Goal: Book appointment/travel/reservation

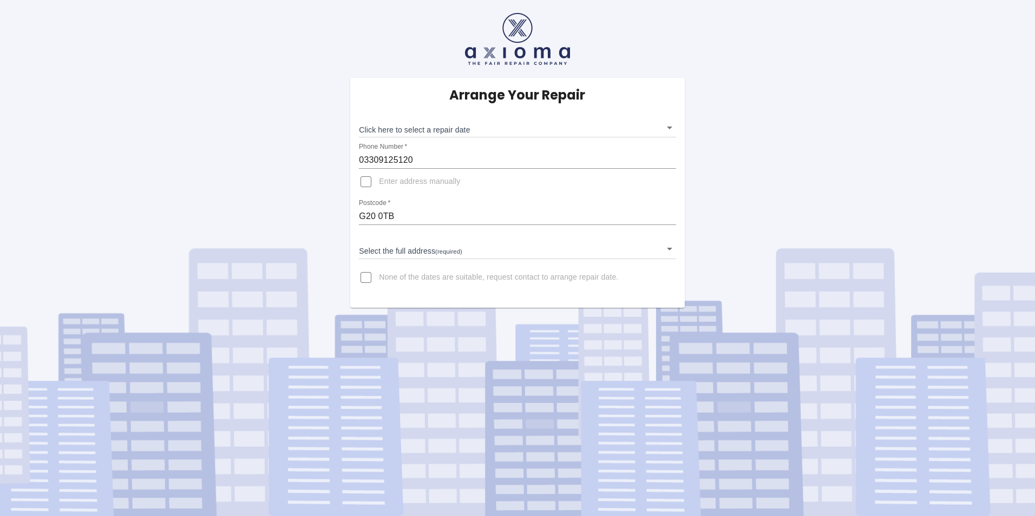
click at [532, 122] on body "Arrange Your Repair Click here to select a repair date ​ Phone Number   * 03309…" at bounding box center [517, 258] width 1035 height 516
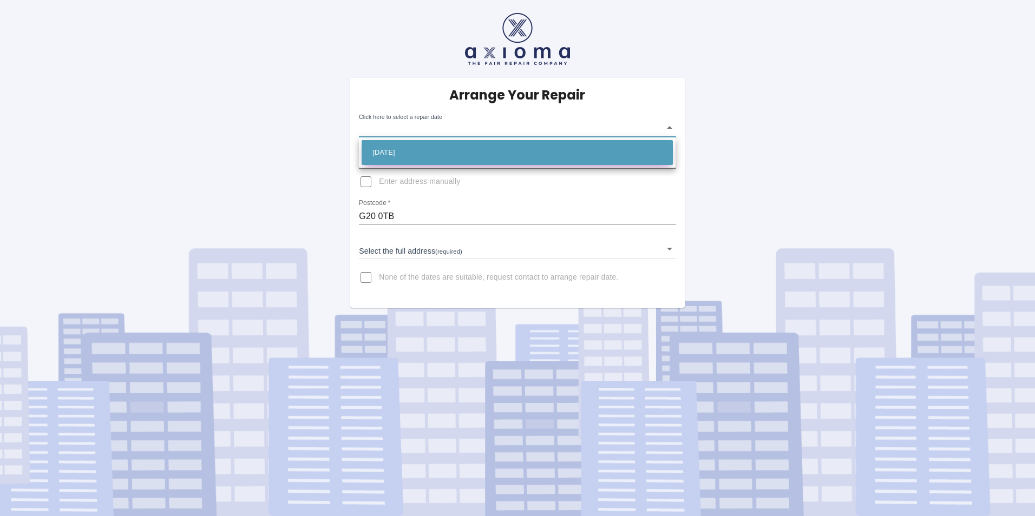
click at [440, 150] on li "[DATE]" at bounding box center [516, 152] width 311 height 25
type input "[DATE]T00:00:00.000Z"
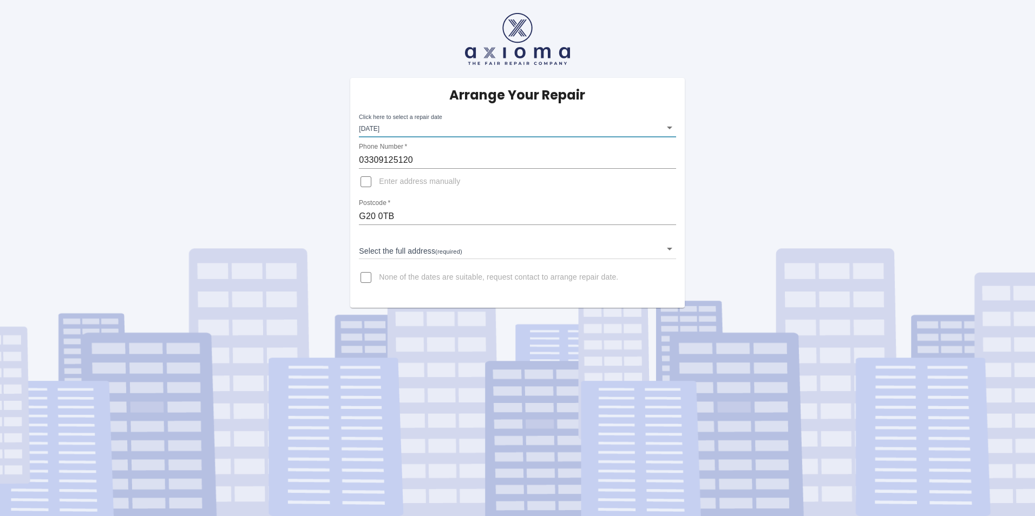
click at [365, 182] on input "Enter address manually" at bounding box center [366, 182] width 26 height 26
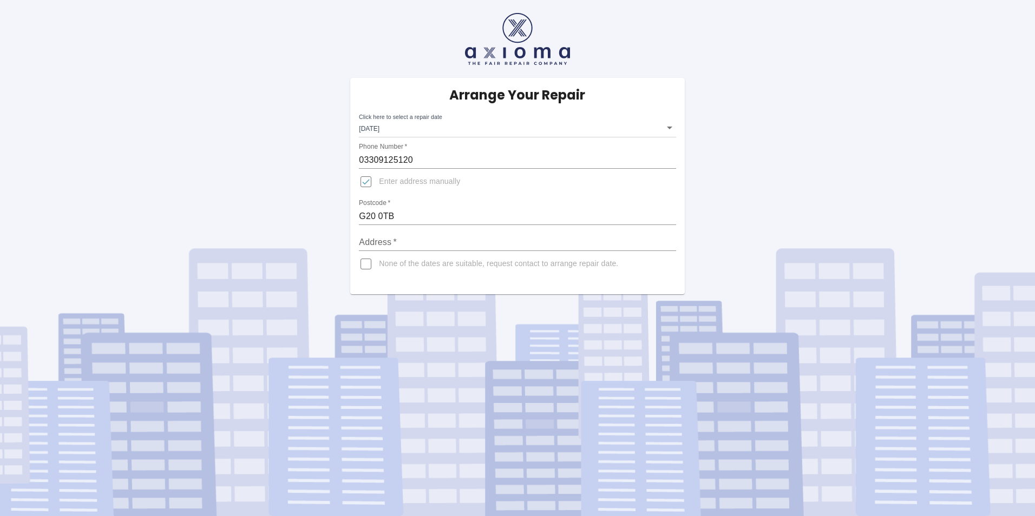
click at [365, 182] on input "Enter address manually" at bounding box center [366, 182] width 26 height 26
checkbox input "false"
click at [802, 236] on div "Arrange Your Repair Click here to select a repair date [DATE] [DATE]T00:00:00.0…" at bounding box center [517, 154] width 1051 height 308
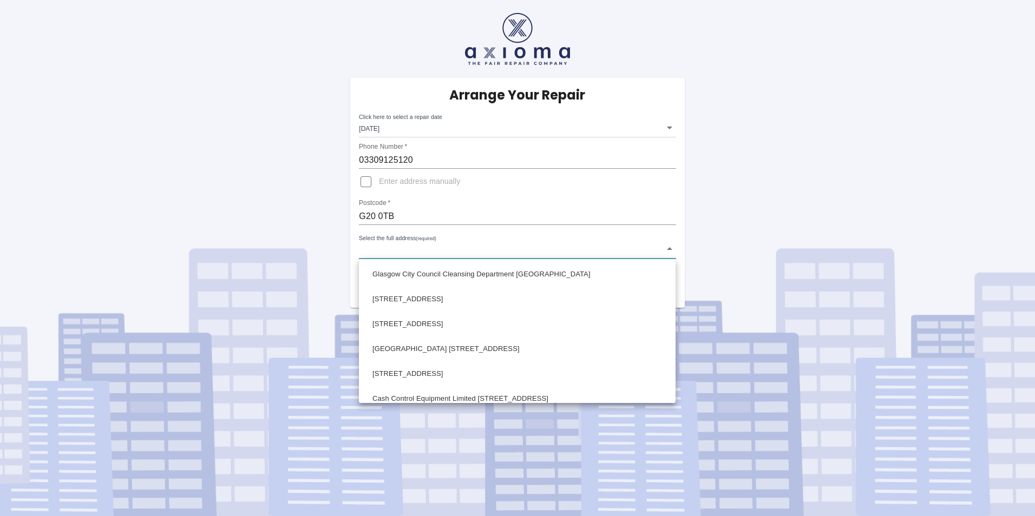
click at [672, 244] on body "Arrange Your Repair Click here to select a repair date [DATE] [DATE]T00:00:00.0…" at bounding box center [517, 258] width 1035 height 516
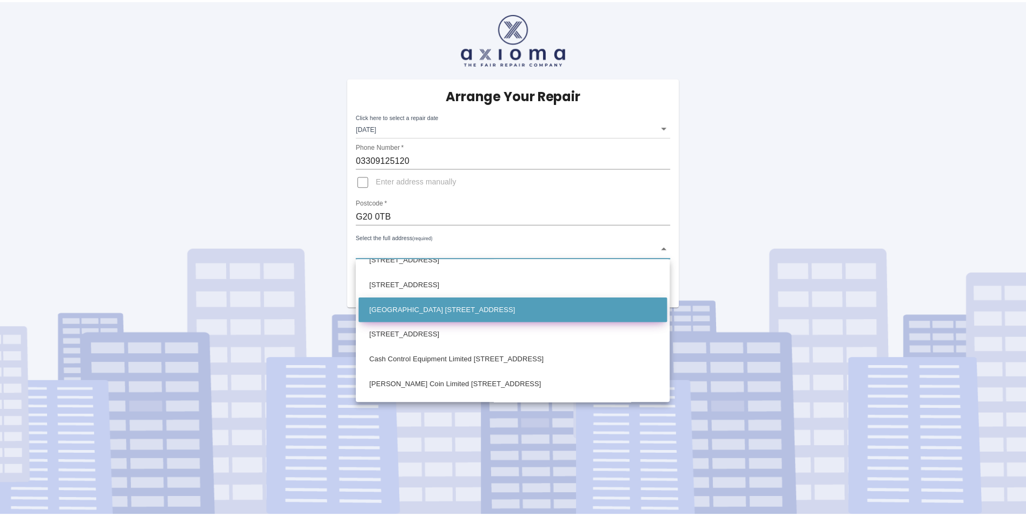
scroll to position [85, 0]
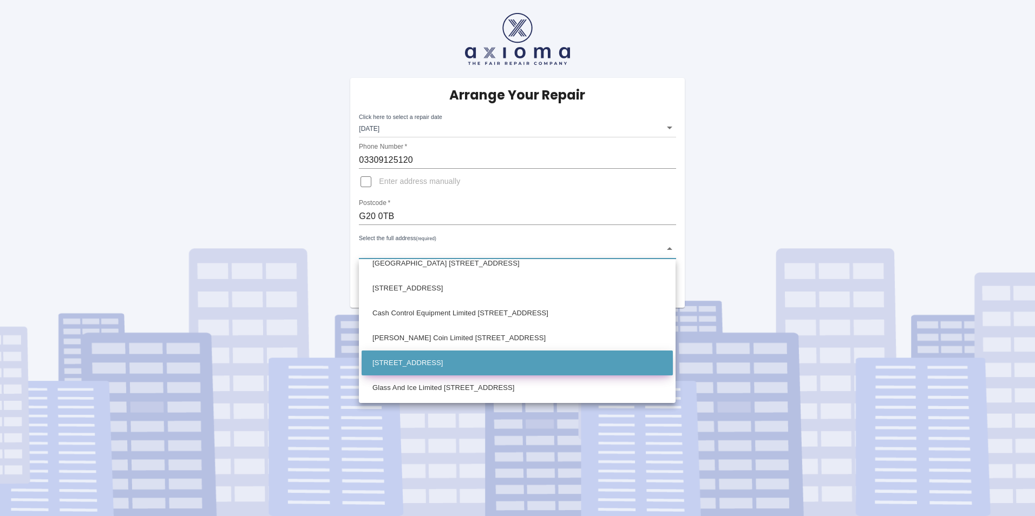
click at [425, 358] on li "[STREET_ADDRESS]" at bounding box center [516, 363] width 311 height 25
type input "[STREET_ADDRESS]"
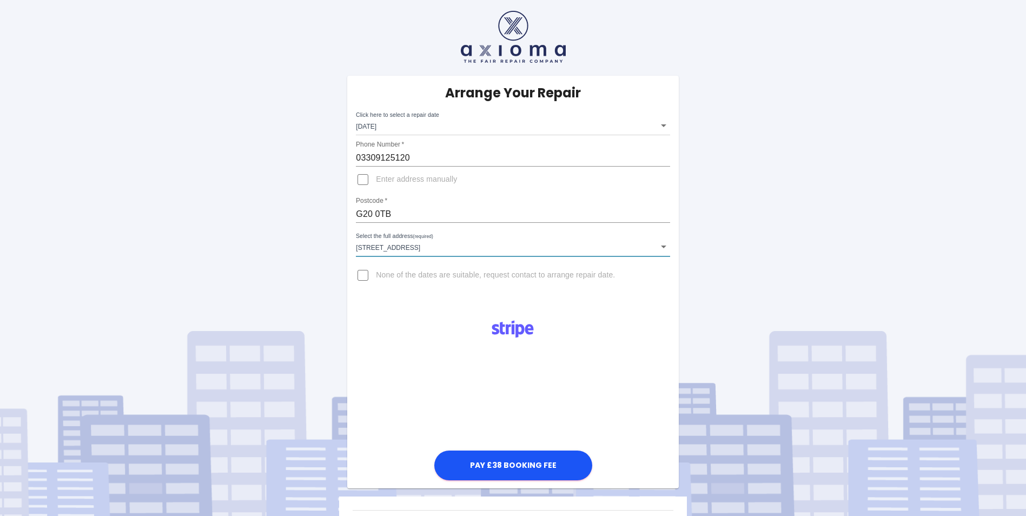
scroll to position [0, 0]
